Goal: Information Seeking & Learning: Learn about a topic

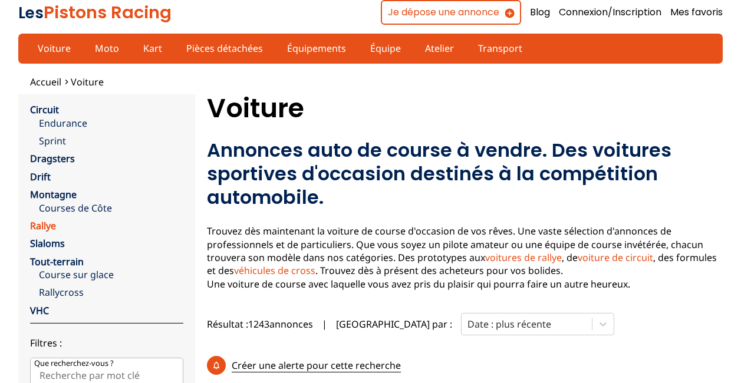
click at [37, 225] on link "Rallye" at bounding box center [43, 225] width 26 height 13
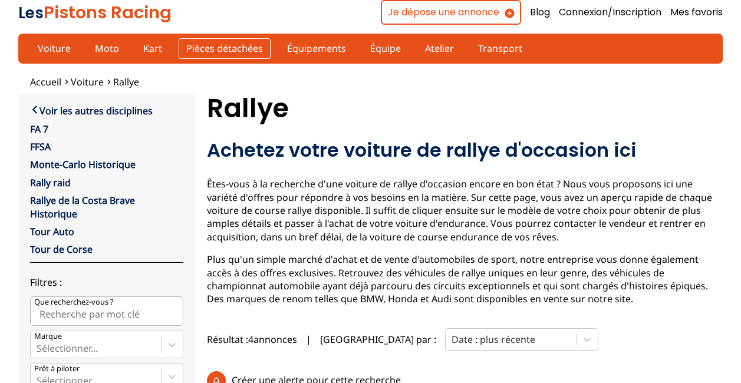
click at [204, 49] on link "Pièces détachées" at bounding box center [225, 48] width 92 height 20
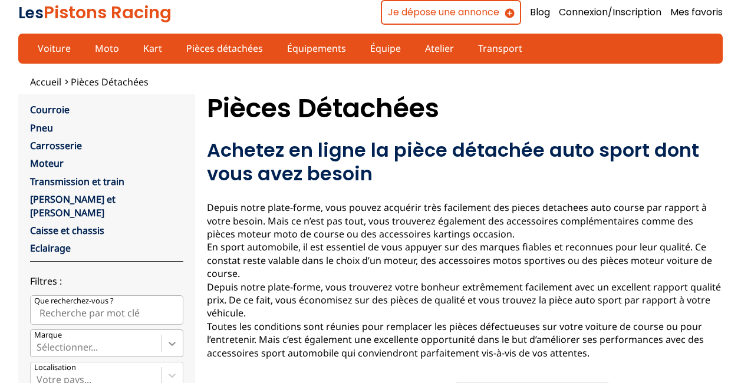
click at [169, 338] on icon at bounding box center [172, 344] width 12 height 12
click at [39, 342] on input "Marque Sélectionner..." at bounding box center [38, 347] width 2 height 11
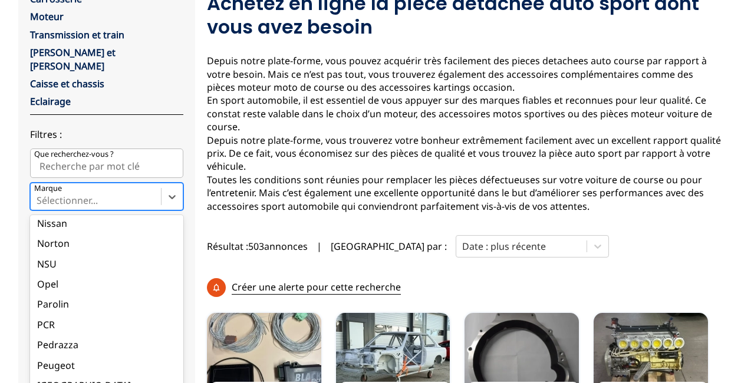
scroll to position [1847, 0]
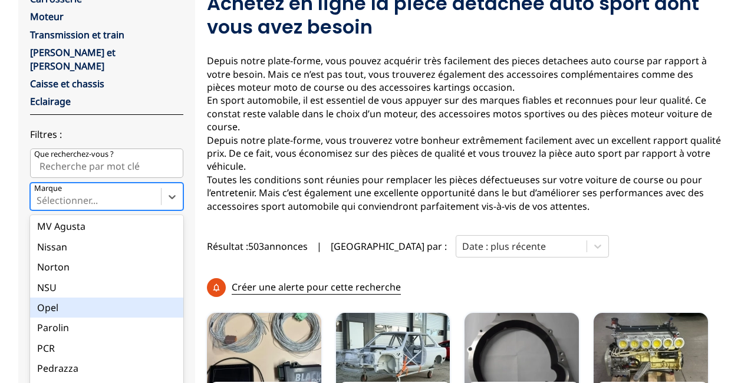
click at [42, 298] on div "Opel" at bounding box center [106, 308] width 153 height 20
click at [39, 206] on input "Marque option Opel focused, 96 of 137. 137 results available. Use Up and Down t…" at bounding box center [38, 200] width 2 height 11
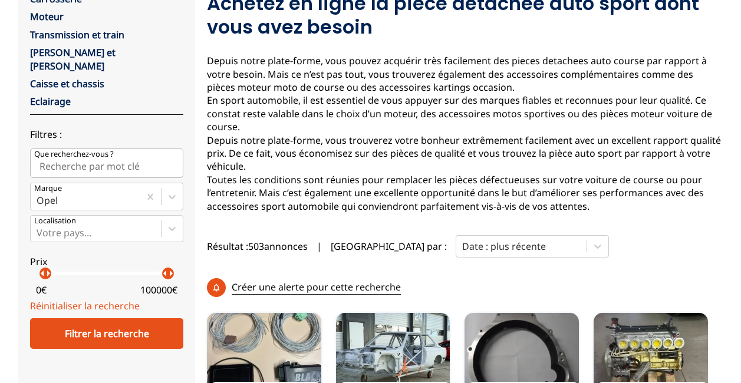
click at [42, 300] on link "Réinitialiser la recherche" at bounding box center [85, 306] width 110 height 13
click at [169, 216] on div "Votre pays..." at bounding box center [106, 228] width 153 height 27
click at [39, 228] on input "Votre pays..." at bounding box center [38, 233] width 2 height 11
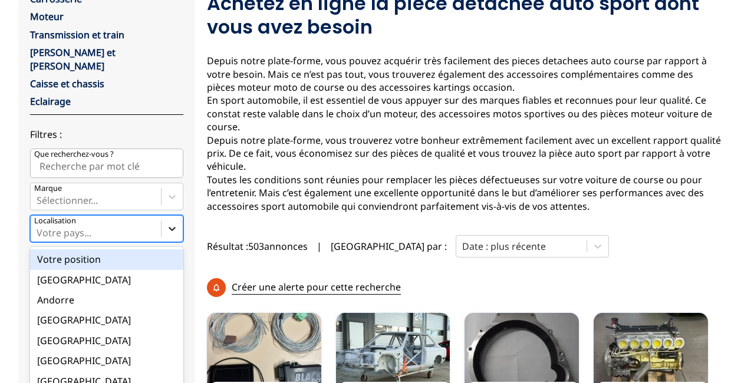
scroll to position [179, 0]
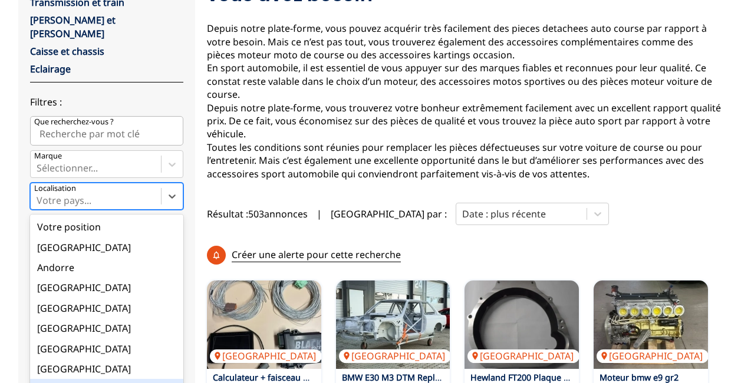
click at [128, 379] on div "[GEOGRAPHIC_DATA]" at bounding box center [106, 389] width 153 height 20
click at [39, 206] on input "option France focused, 9 of 18. 18 results available. Use Up and Down to choose…" at bounding box center [38, 200] width 2 height 11
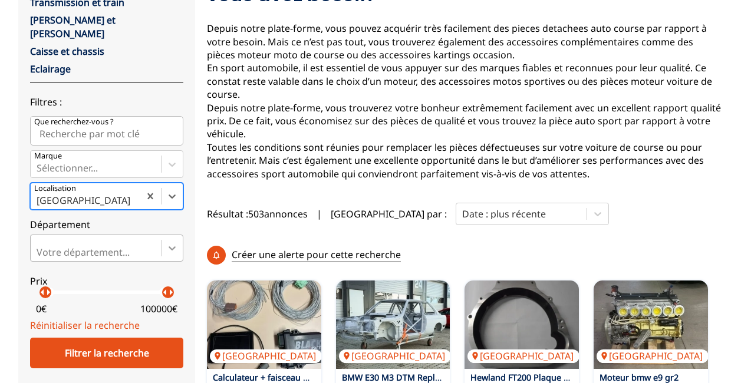
click at [163, 232] on div "Courroie Pneu Carrosserie Moteur Transmission et train Jante et Roue Caisse et …" at bounding box center [106, 121] width 153 height 395
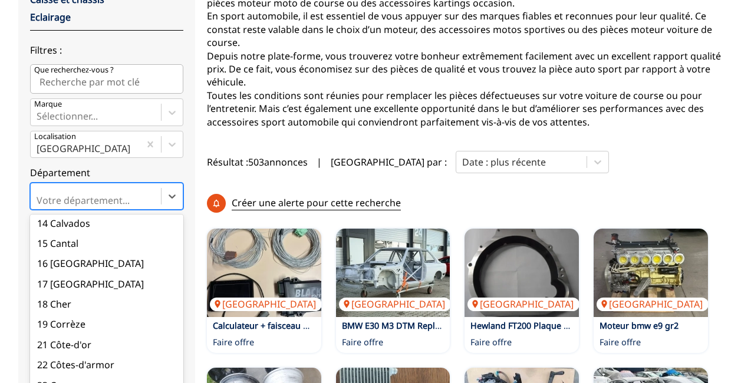
scroll to position [309, 0]
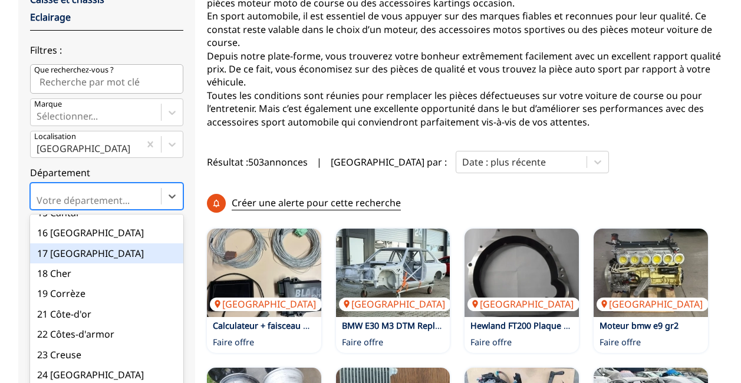
click at [112, 244] on div "17 [GEOGRAPHIC_DATA]" at bounding box center [106, 254] width 153 height 20
click at [39, 206] on input "option 17 [GEOGRAPHIC_DATA] focused, 17 of 101. 101 results available. Use Up a…" at bounding box center [38, 200] width 2 height 11
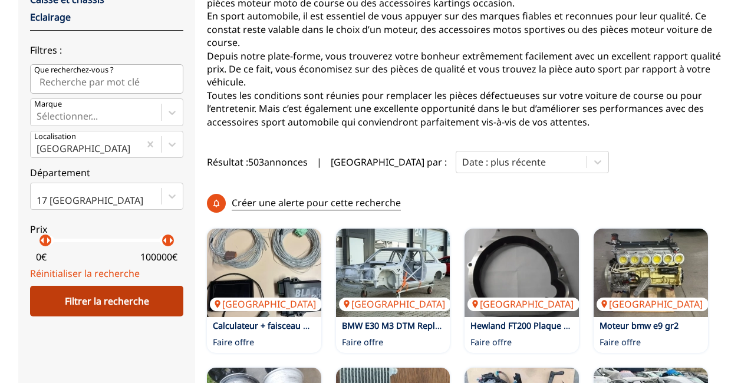
drag, startPoint x: 137, startPoint y: 270, endPoint x: 143, endPoint y: 290, distance: 20.7
click at [143, 290] on form "close Courroie Pneu Carrosserie Moteur Transmission et train Jante et Roue Cais…" at bounding box center [106, 94] width 153 height 445
click at [143, 290] on div "Filtrer la recherche" at bounding box center [106, 301] width 153 height 31
